Goal: Task Accomplishment & Management: Use online tool/utility

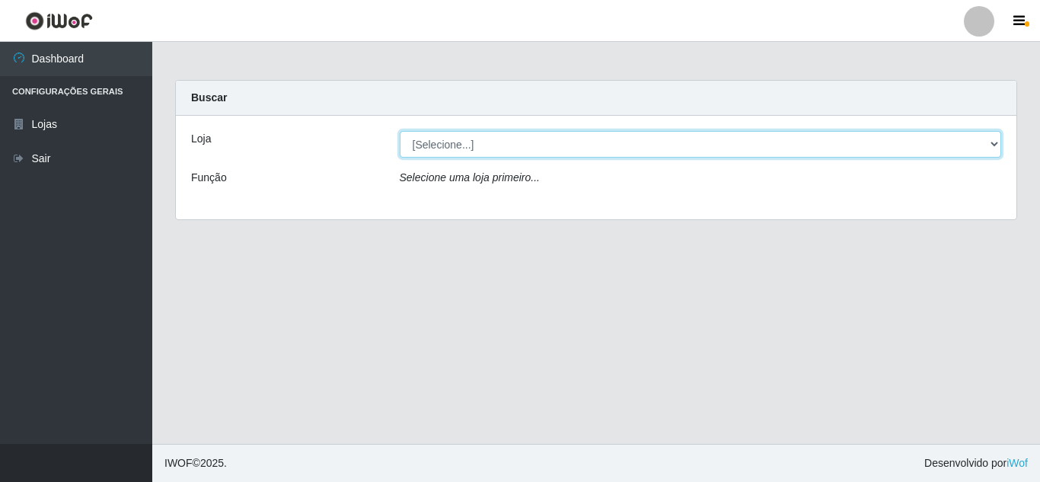
click at [515, 145] on select "[Selecione...] Queiroz Atacadão - [GEOGRAPHIC_DATA]" at bounding box center [701, 144] width 602 height 27
select select "225"
click at [400, 131] on select "[Selecione...] Queiroz Atacadão - [GEOGRAPHIC_DATA]" at bounding box center [701, 144] width 602 height 27
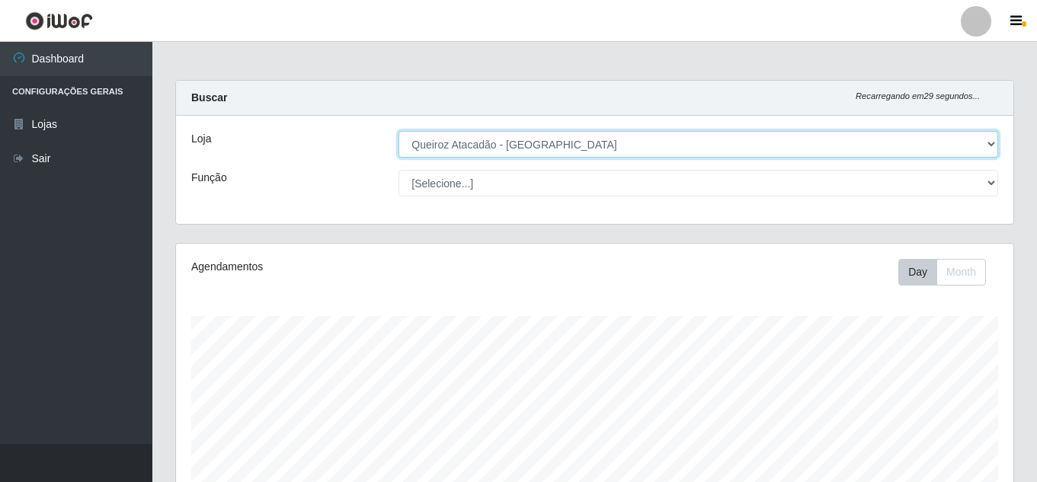
scroll to position [316, 837]
click at [507, 152] on select "[Selecione...] Queiroz Atacadão - [GEOGRAPHIC_DATA]" at bounding box center [697, 144] width 599 height 27
click at [398, 131] on select "[Selecione...] Queiroz Atacadão - [GEOGRAPHIC_DATA]" at bounding box center [697, 144] width 599 height 27
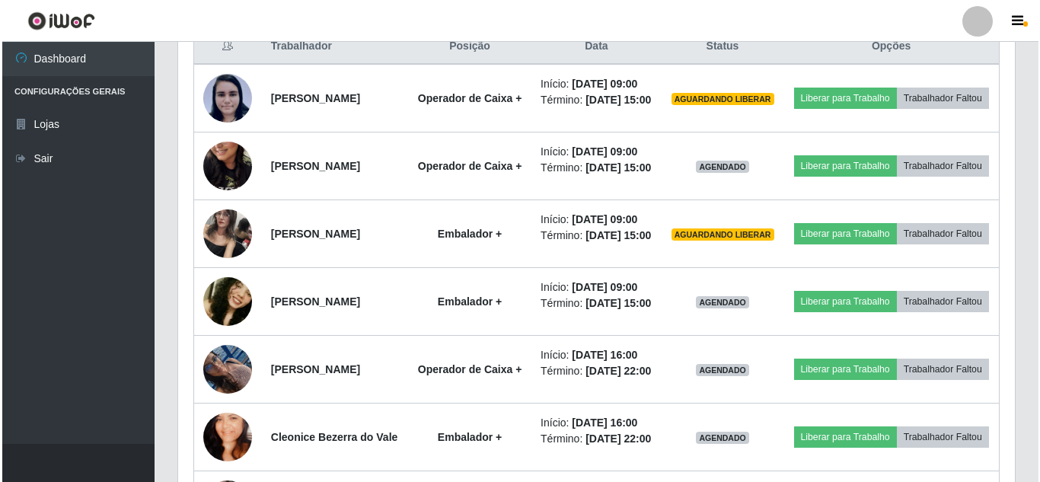
scroll to position [609, 0]
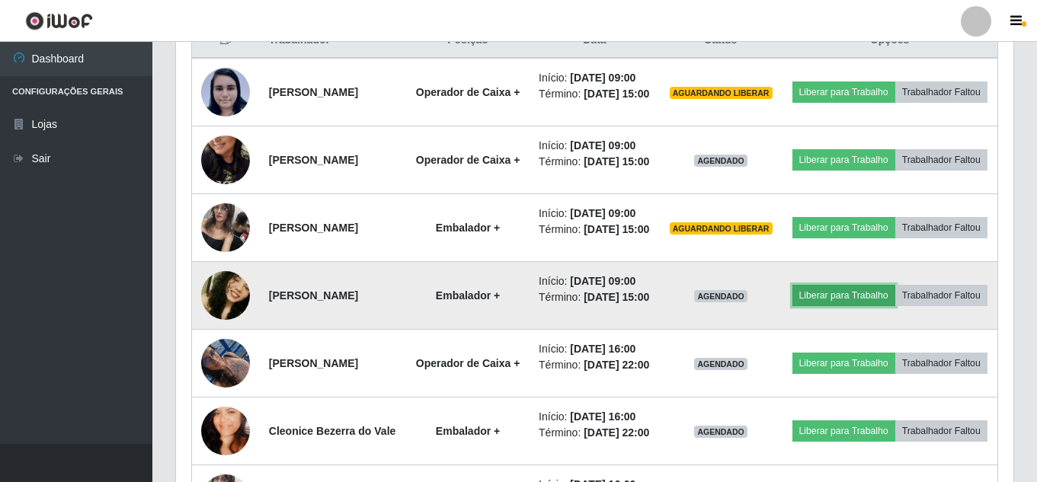
click at [887, 306] on button "Liberar para Trabalho" at bounding box center [843, 295] width 103 height 21
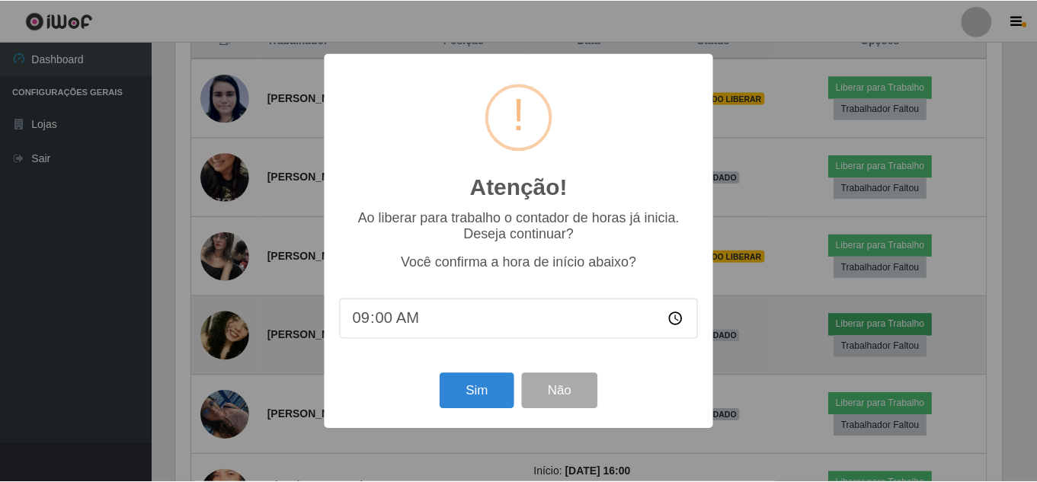
scroll to position [316, 829]
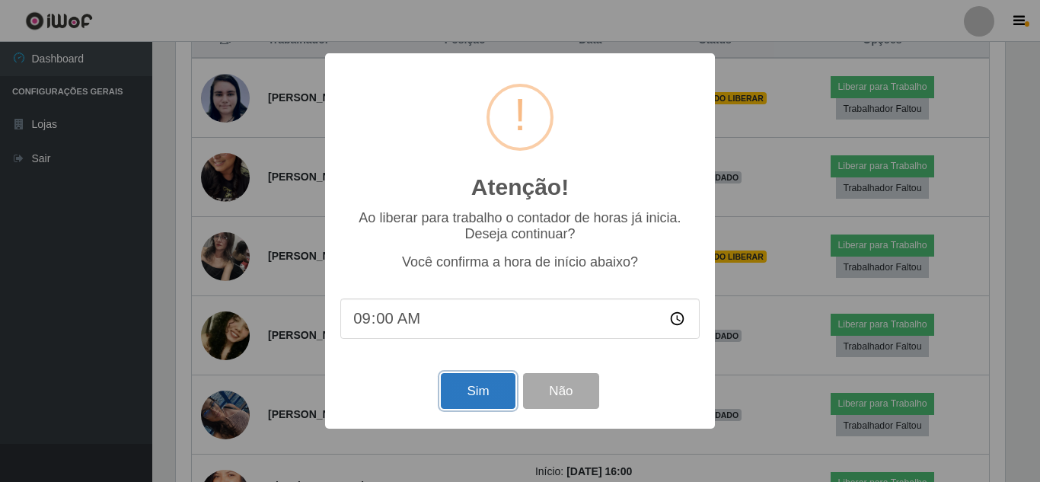
click at [490, 395] on button "Sim" at bounding box center [478, 391] width 74 height 36
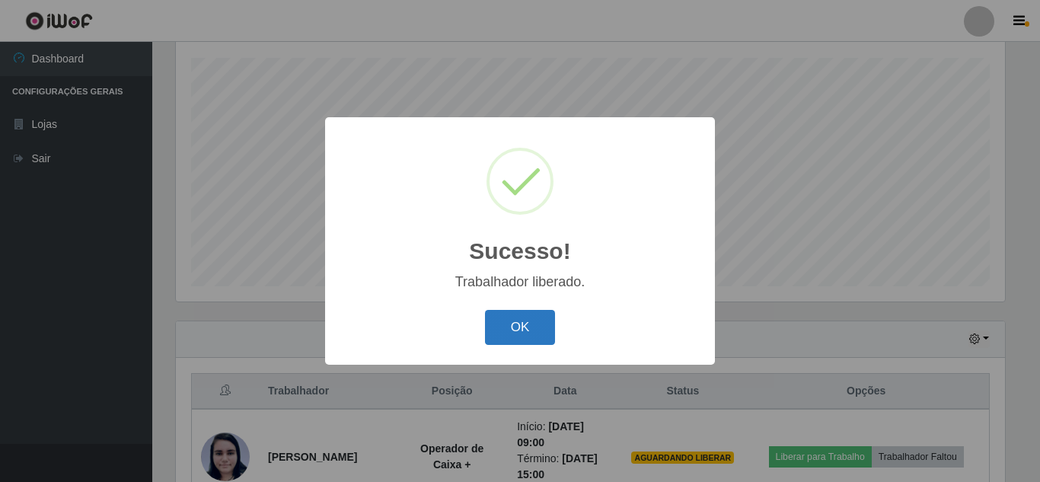
click at [522, 332] on button "OK" at bounding box center [520, 328] width 71 height 36
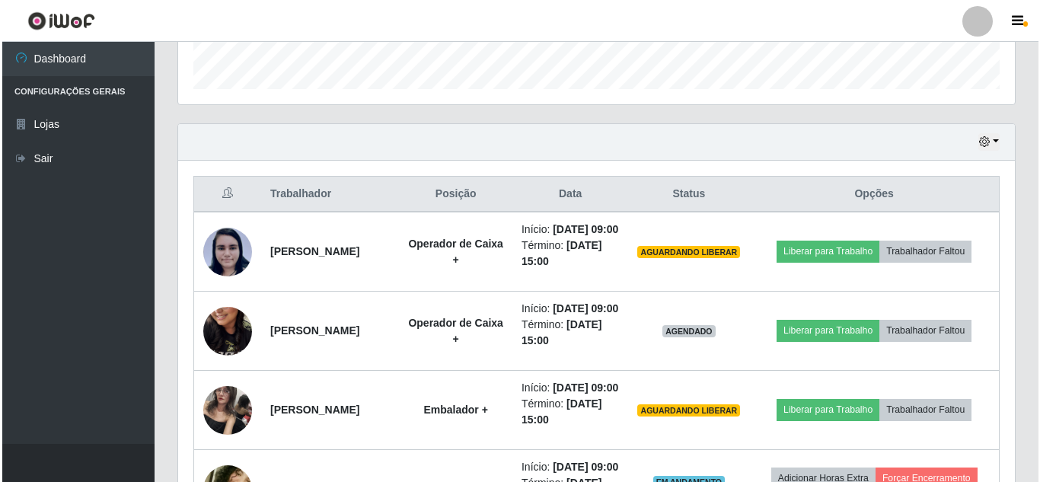
scroll to position [487, 0]
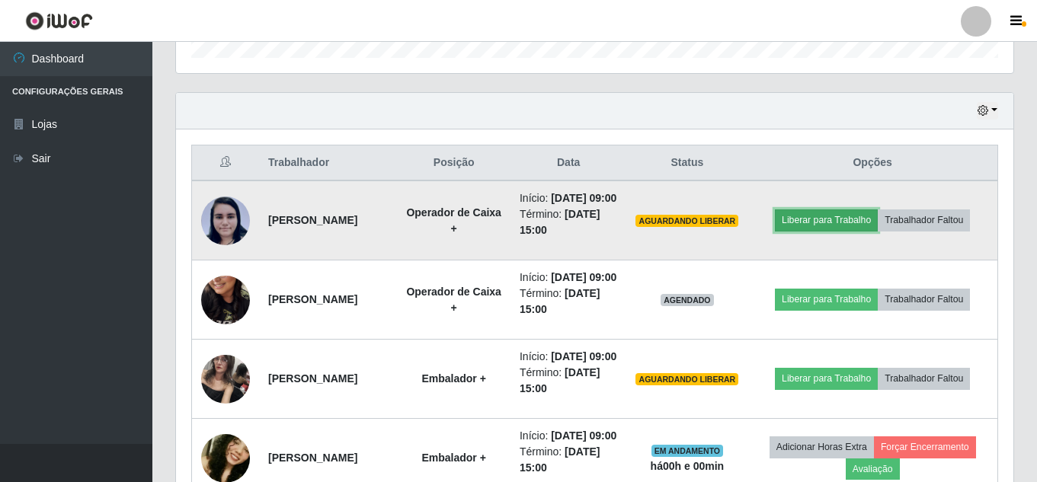
click at [849, 224] on button "Liberar para Trabalho" at bounding box center [826, 219] width 103 height 21
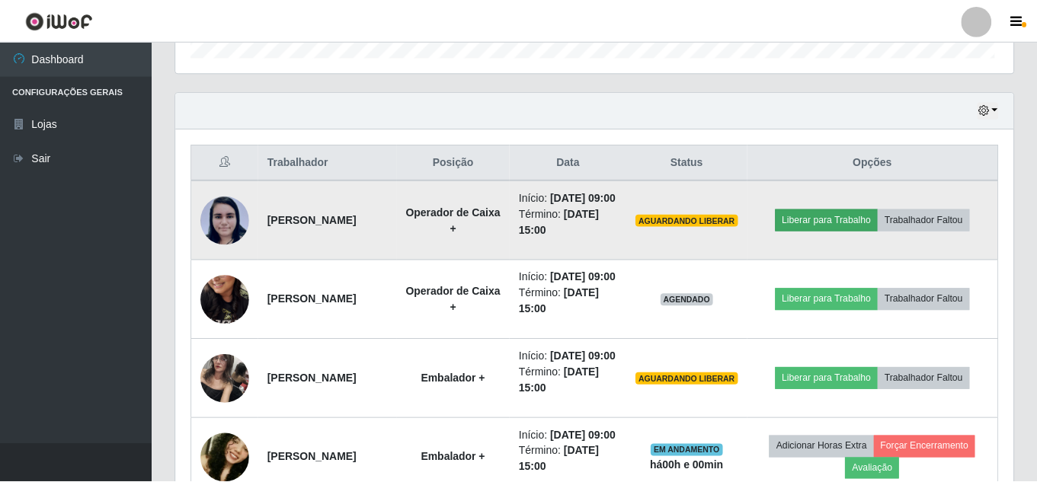
scroll to position [316, 829]
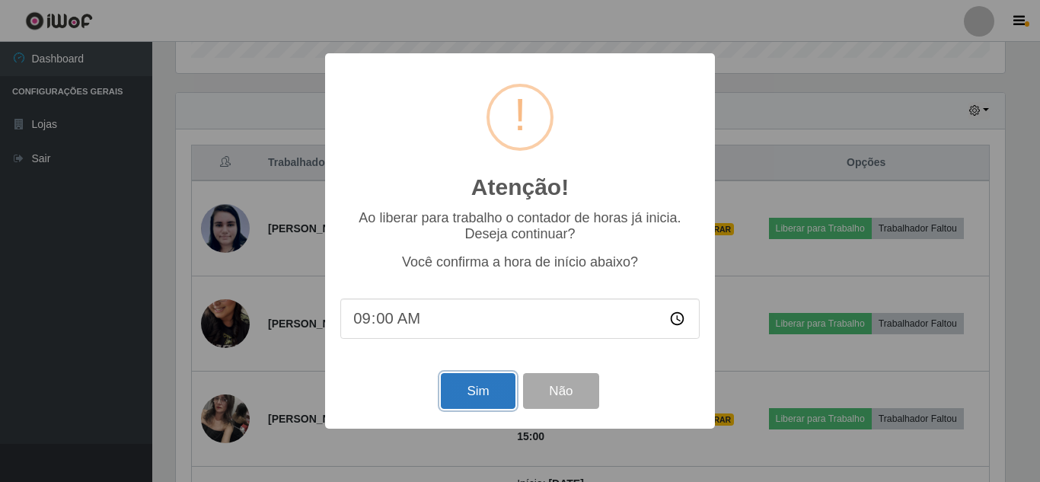
click at [470, 397] on button "Sim" at bounding box center [478, 391] width 74 height 36
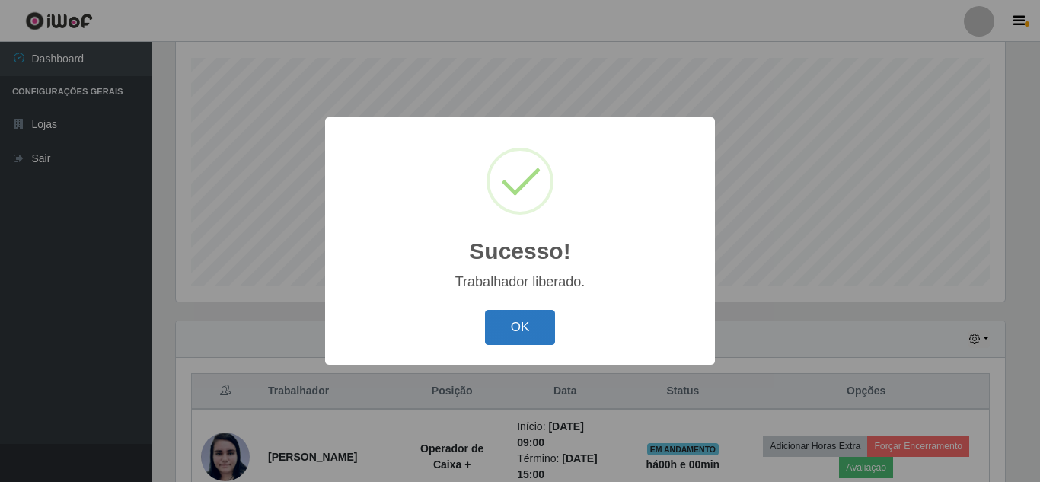
click at [522, 333] on button "OK" at bounding box center [520, 328] width 71 height 36
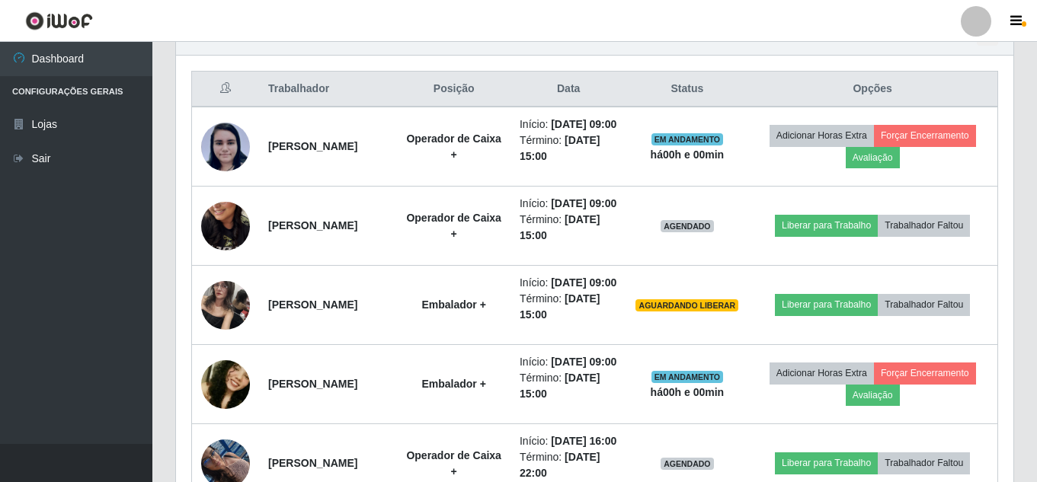
scroll to position [563, 0]
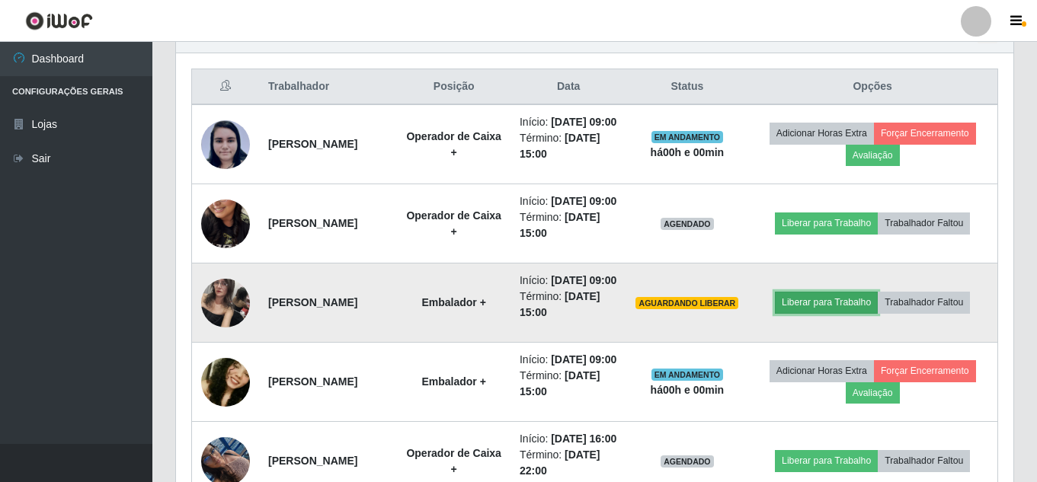
click at [843, 313] on button "Liberar para Trabalho" at bounding box center [826, 302] width 103 height 21
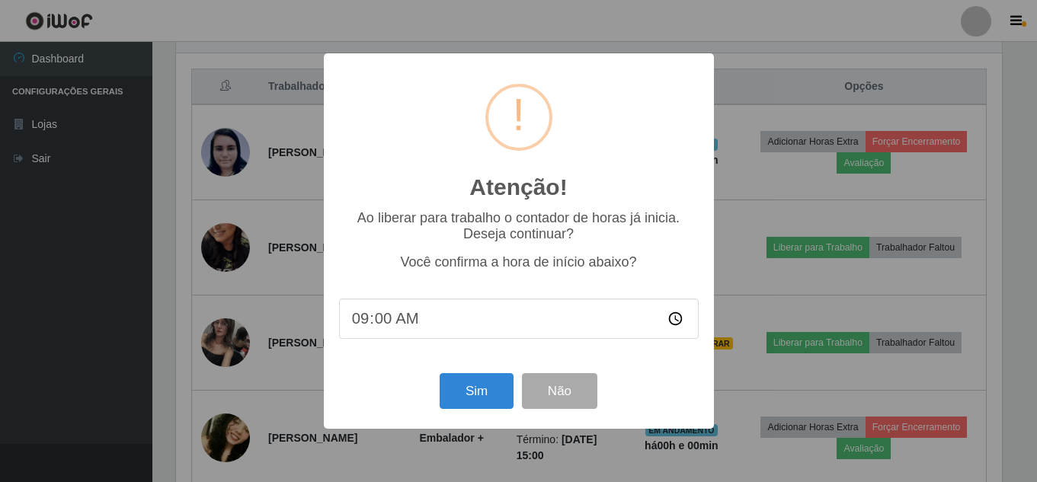
scroll to position [316, 829]
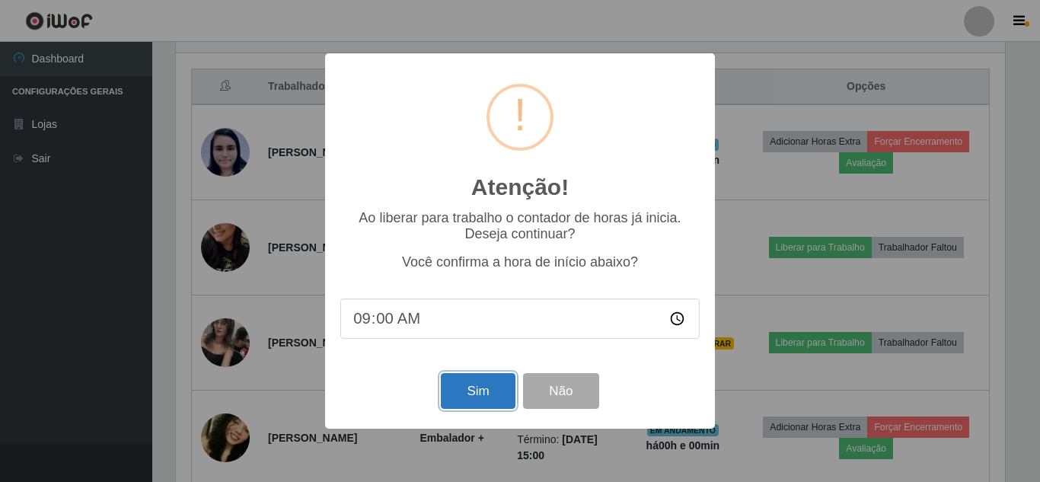
click at [490, 391] on button "Sim" at bounding box center [478, 391] width 74 height 36
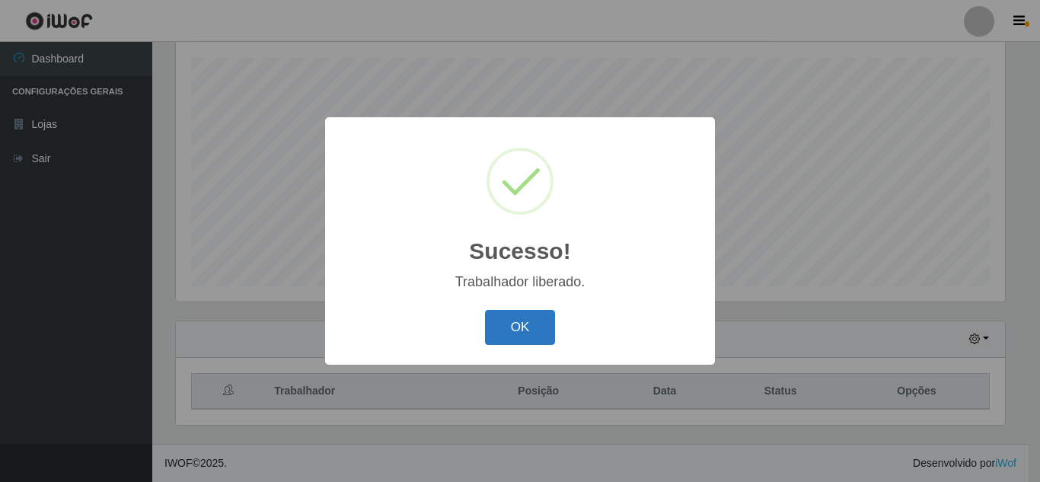
click at [535, 326] on button "OK" at bounding box center [520, 328] width 71 height 36
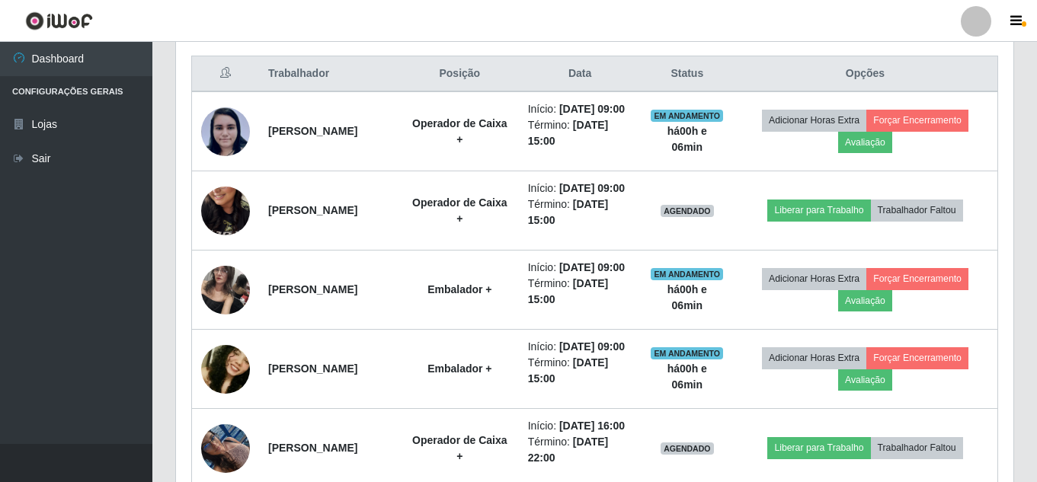
scroll to position [544, 0]
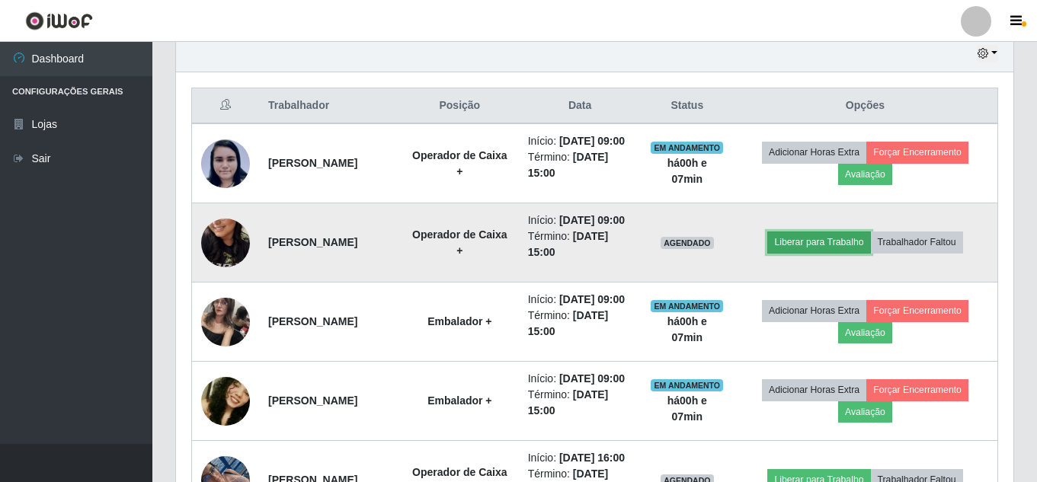
click at [829, 253] on button "Liberar para Trabalho" at bounding box center [818, 242] width 103 height 21
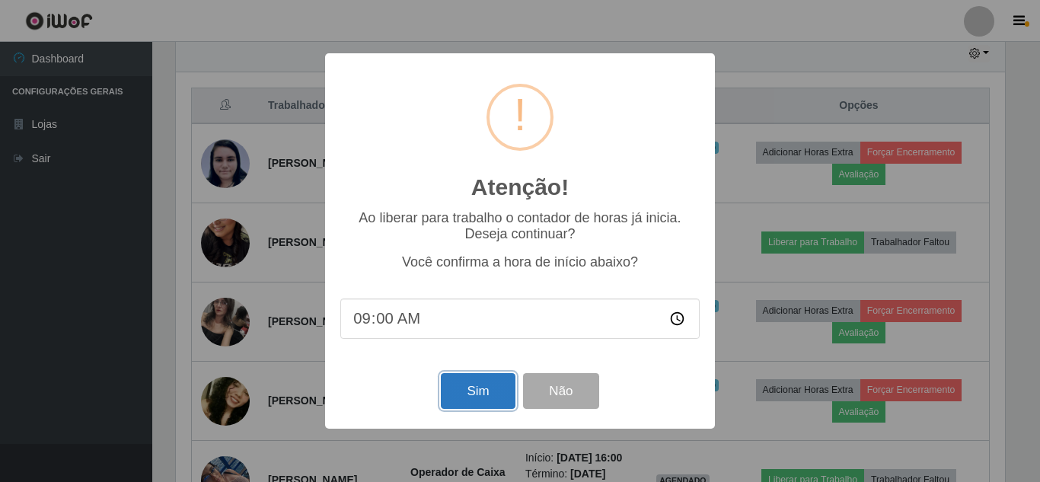
click at [469, 397] on button "Sim" at bounding box center [478, 391] width 74 height 36
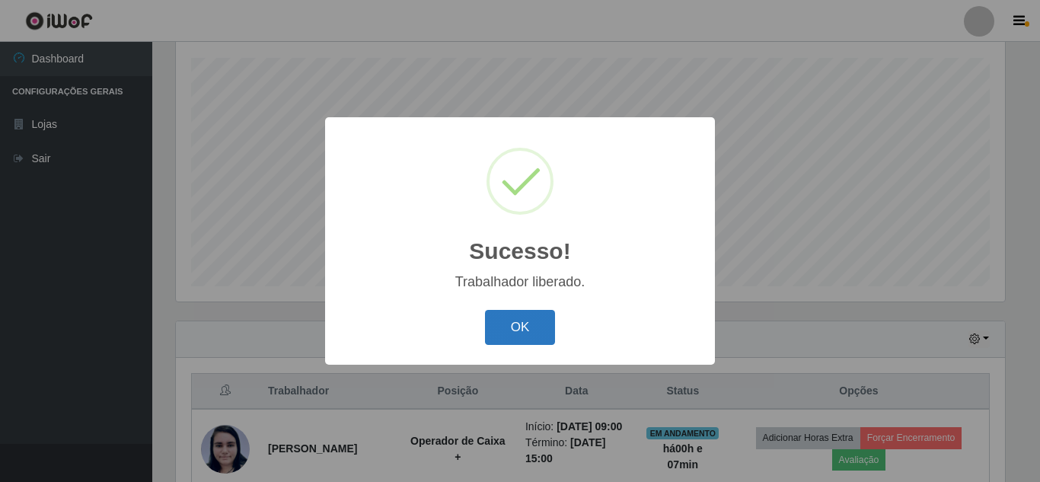
click at [526, 320] on button "OK" at bounding box center [520, 328] width 71 height 36
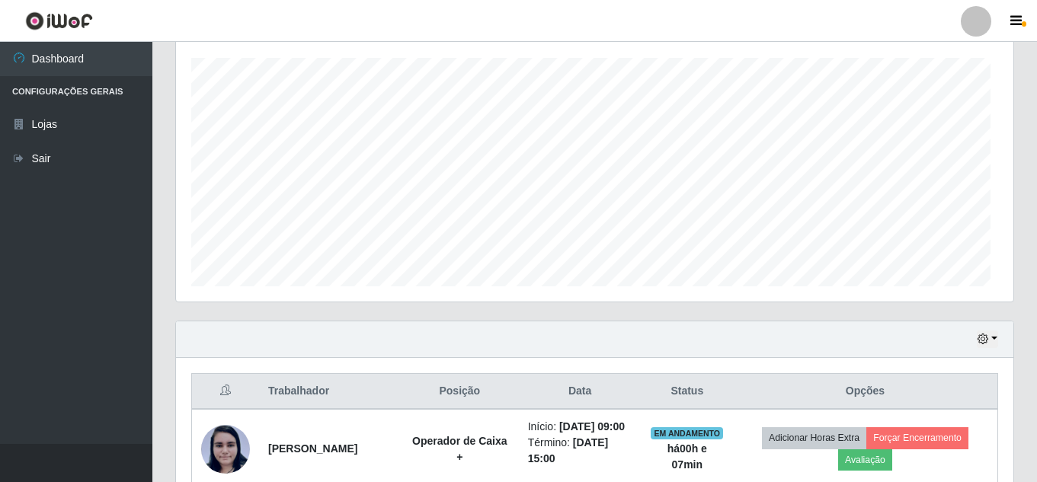
scroll to position [316, 837]
